Goal: Task Accomplishment & Management: Manage account settings

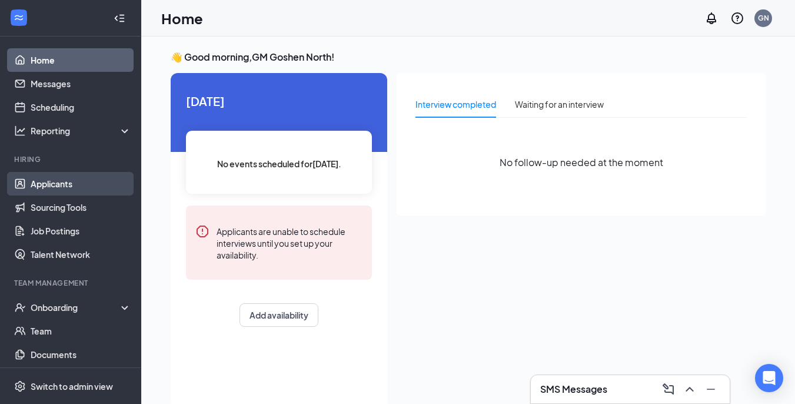
click at [79, 181] on link "Applicants" at bounding box center [81, 184] width 101 height 24
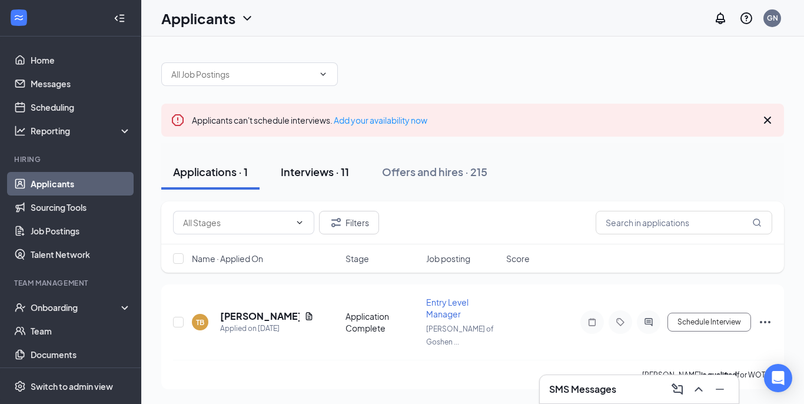
click at [310, 168] on div "Interviews · 11" at bounding box center [315, 171] width 68 height 15
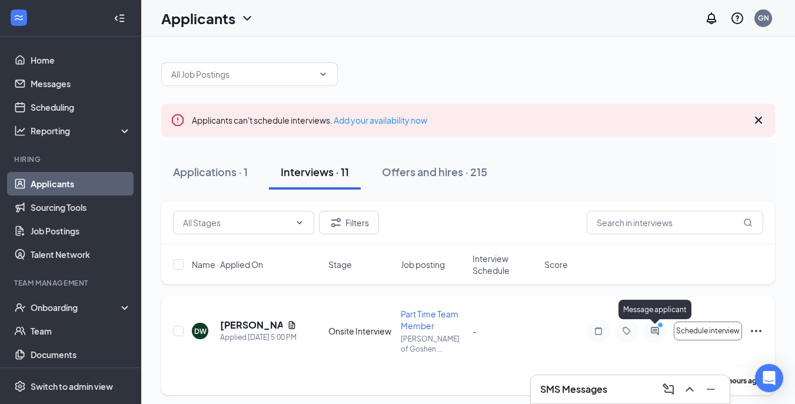
click at [658, 329] on icon "PrimaryDot" at bounding box center [662, 325] width 14 height 9
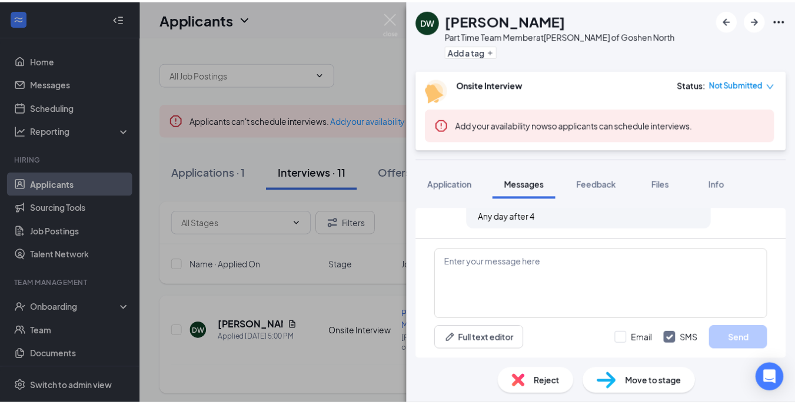
scroll to position [267, 0]
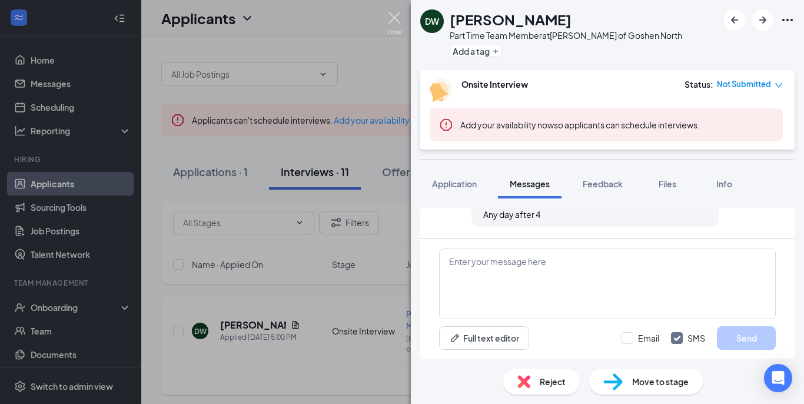
click at [390, 14] on img at bounding box center [394, 23] width 15 height 23
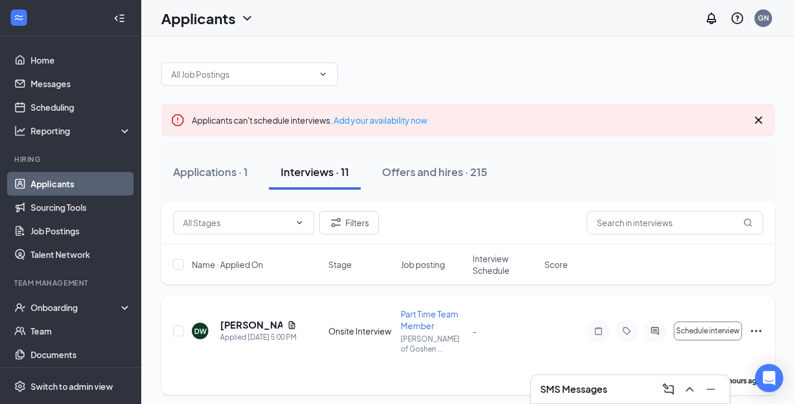
click at [116, 8] on div at bounding box center [120, 18] width 24 height 24
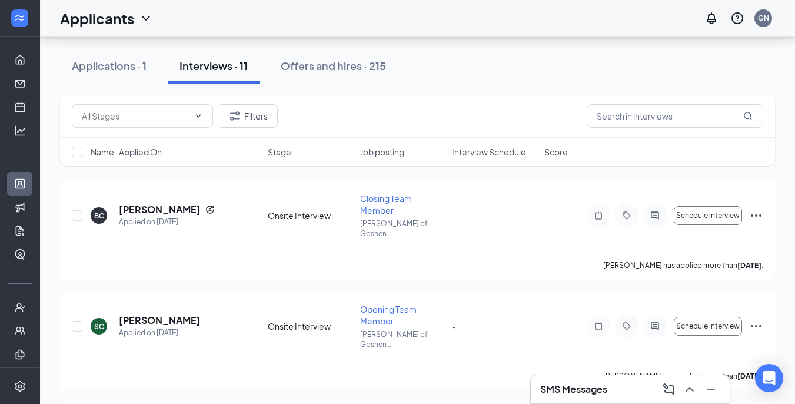
scroll to position [991, 0]
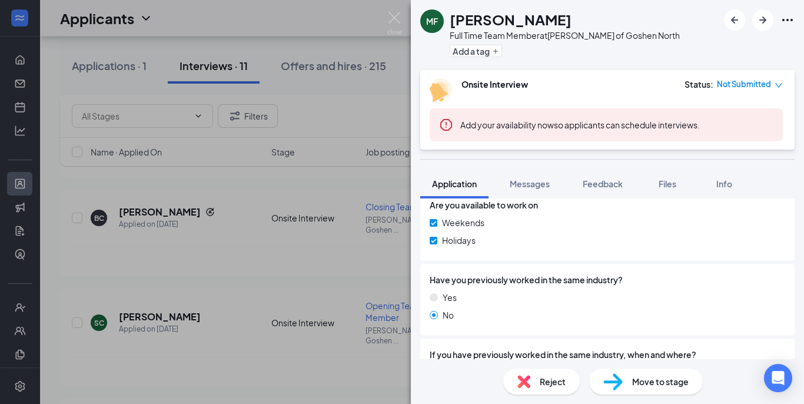
scroll to position [653, 0]
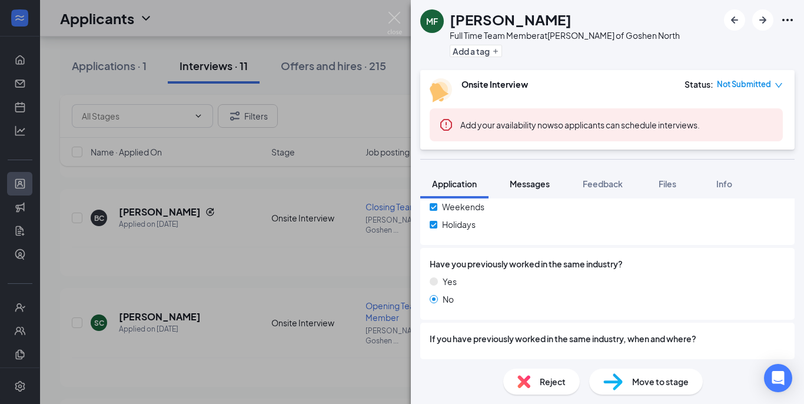
click at [535, 183] on span "Messages" at bounding box center [530, 183] width 40 height 11
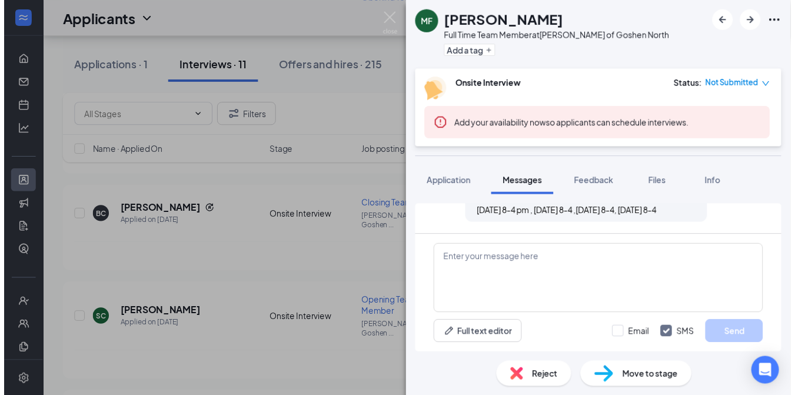
scroll to position [280, 0]
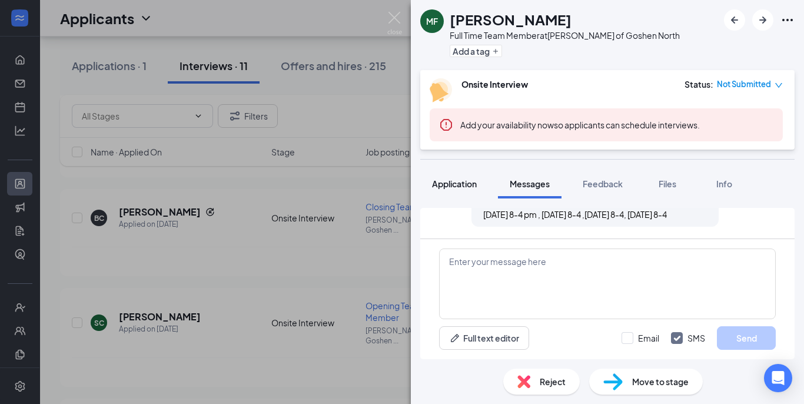
click at [449, 189] on div "Application" at bounding box center [454, 184] width 45 height 12
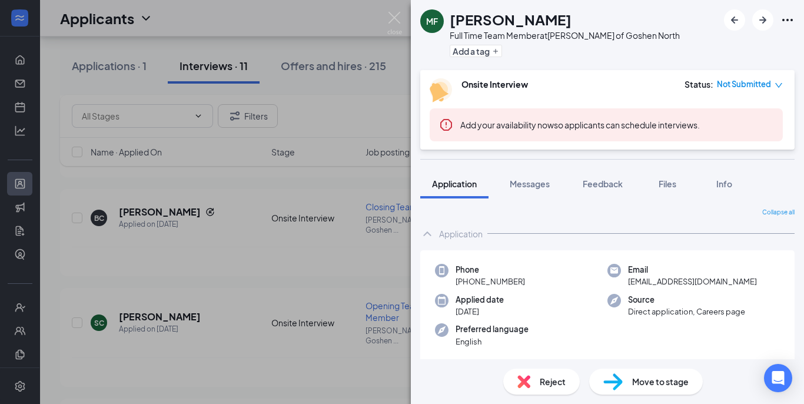
click at [552, 381] on span "Reject" at bounding box center [553, 381] width 26 height 13
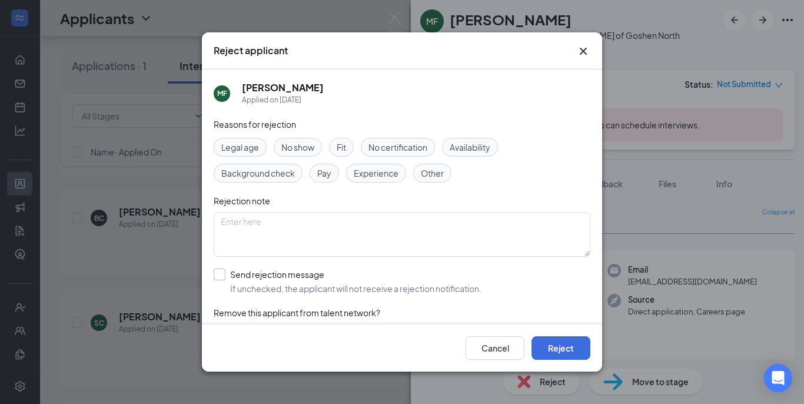
click at [219, 277] on input "Send rejection message If unchecked, the applicant will not receive a rejection…" at bounding box center [348, 281] width 268 height 26
checkbox input "true"
click at [585, 353] on button "Reject" at bounding box center [561, 348] width 59 height 24
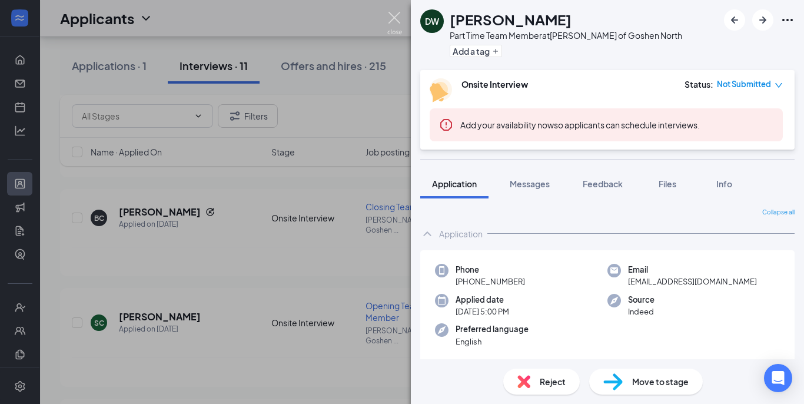
click at [393, 12] on img at bounding box center [394, 23] width 15 height 23
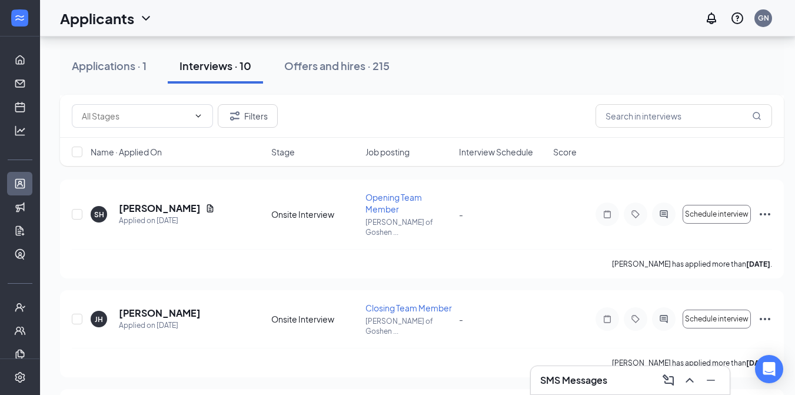
scroll to position [1839, 0]
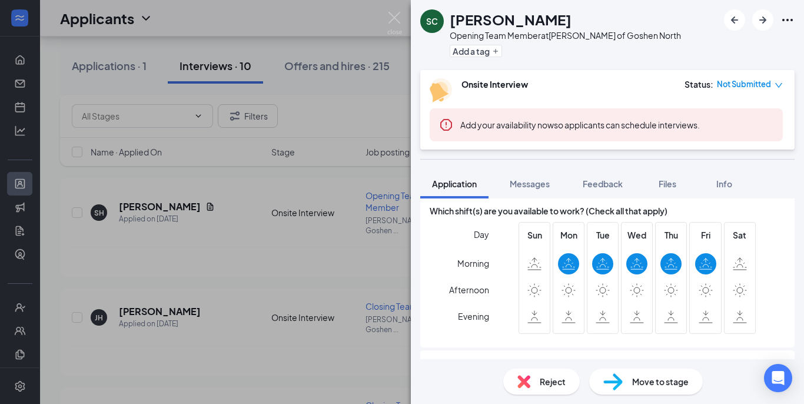
scroll to position [494, 0]
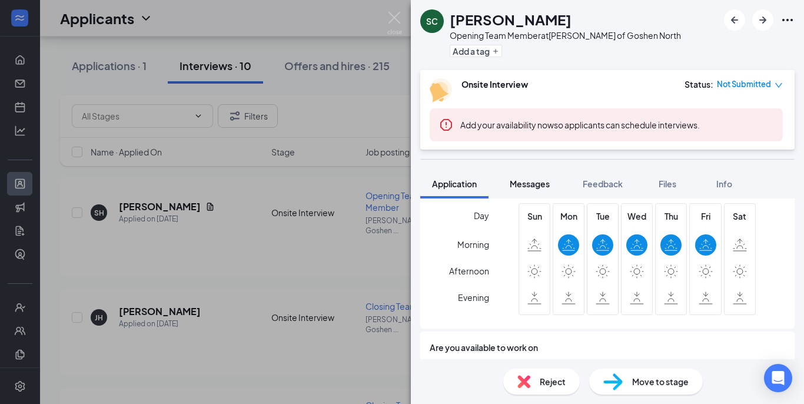
click at [532, 191] on button "Messages" at bounding box center [530, 183] width 64 height 29
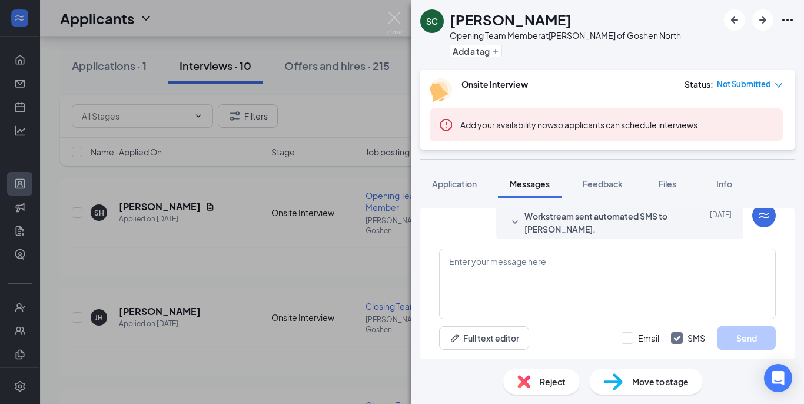
scroll to position [267, 0]
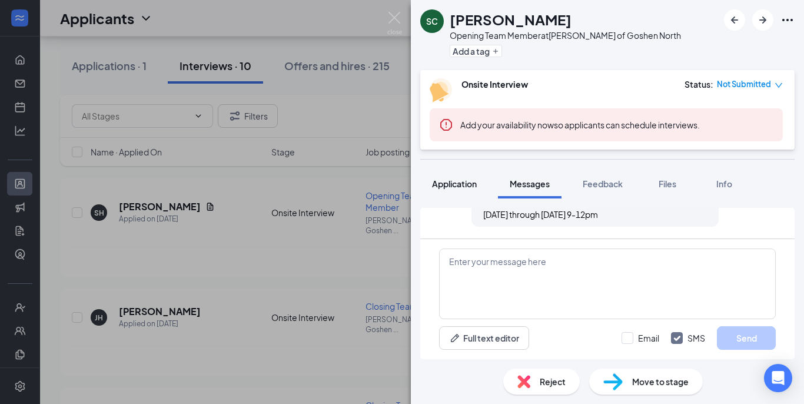
click at [443, 186] on span "Application" at bounding box center [454, 183] width 45 height 11
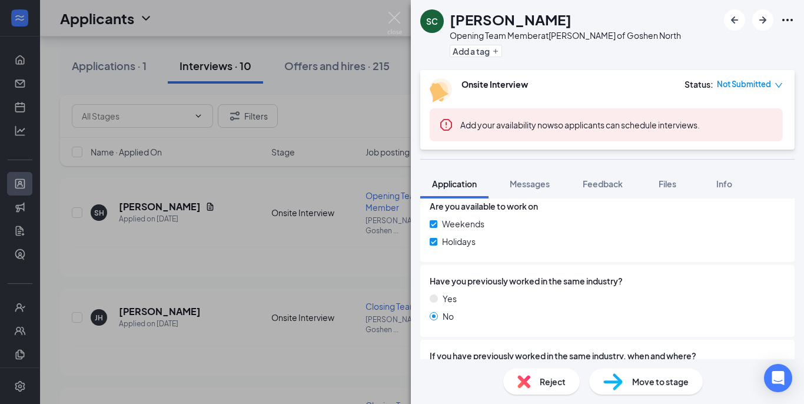
scroll to position [653, 0]
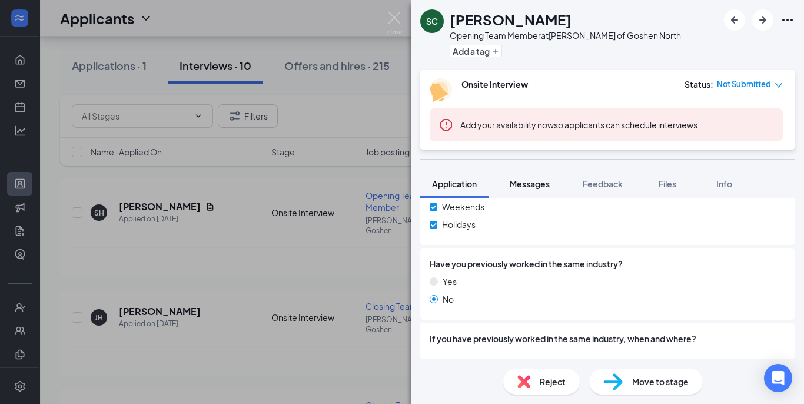
click at [530, 181] on span "Messages" at bounding box center [530, 183] width 40 height 11
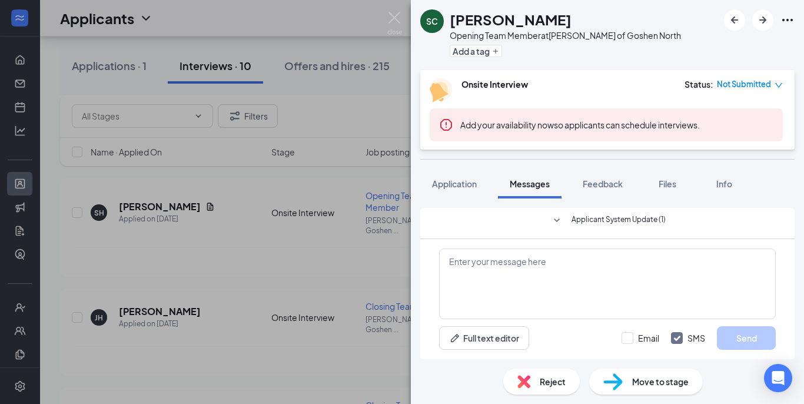
scroll to position [267, 0]
click at [511, 248] on div "Full text editor Email SMS Send" at bounding box center [607, 299] width 374 height 120
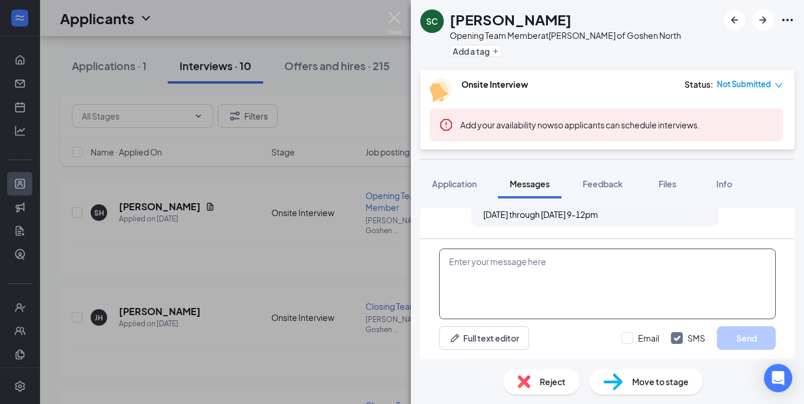
click at [511, 258] on textarea at bounding box center [607, 283] width 337 height 71
click at [537, 267] on textarea "Good evening, [PERSON_NAME]" at bounding box center [607, 283] width 337 height 71
drag, startPoint x: 537, startPoint y: 267, endPoint x: 763, endPoint y: -9, distance: 356.8
type textarea "G"
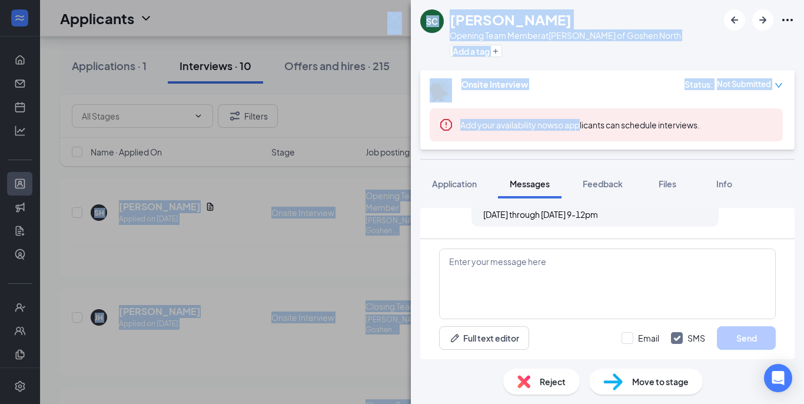
drag, startPoint x: 580, startPoint y: 120, endPoint x: 804, endPoint y: 2, distance: 252.0
click at [804, 2] on div "SC [PERSON_NAME] Opening Team Member at [GEOGRAPHIC_DATA][PERSON_NAME] of Goshe…" at bounding box center [607, 202] width 393 height 404
drag, startPoint x: 804, startPoint y: 2, endPoint x: 789, endPoint y: -11, distance: 19.6
